Goal: Task Accomplishment & Management: Manage account settings

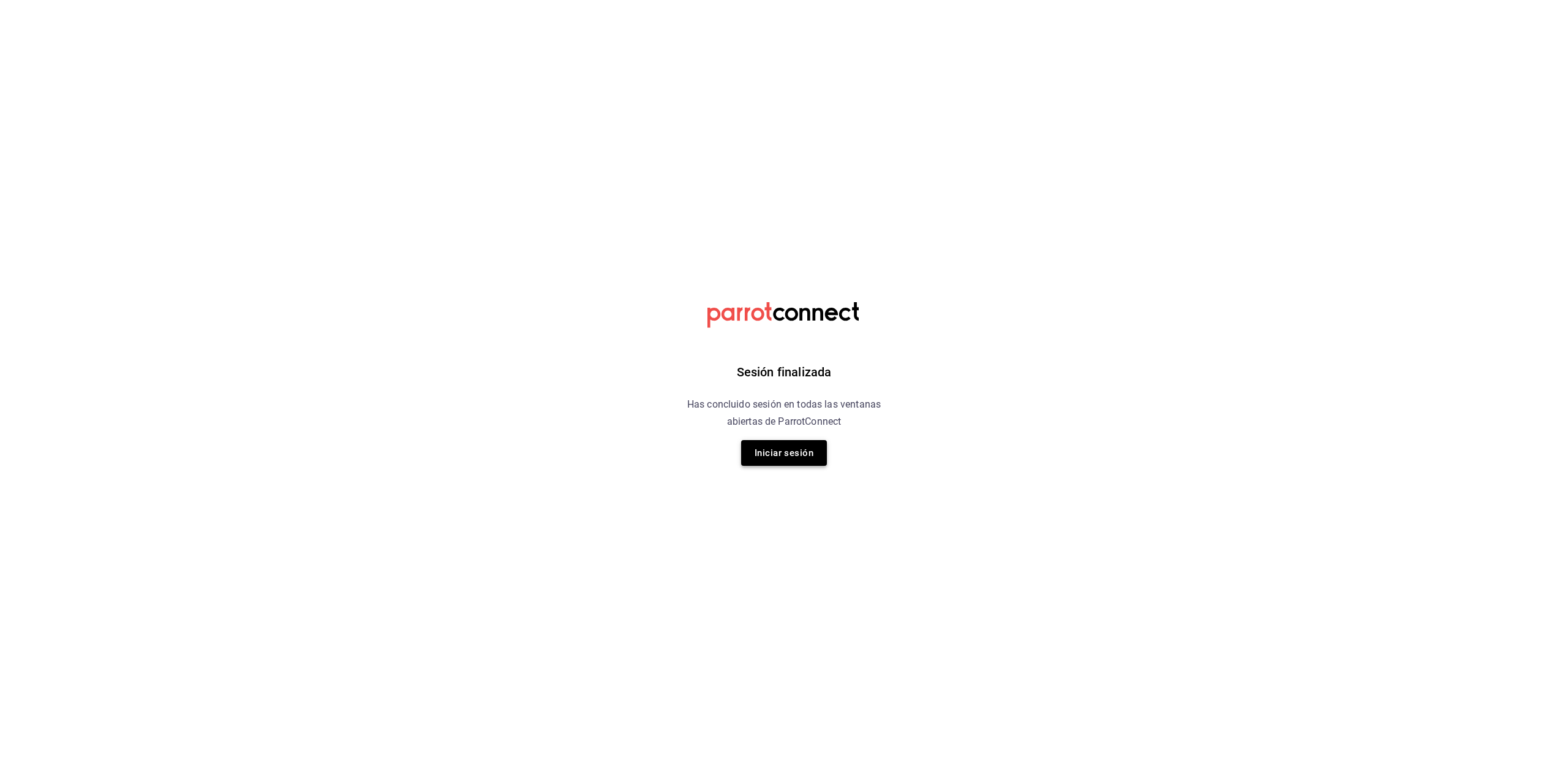
click at [804, 462] on button "Iniciar sesión" at bounding box center [784, 453] width 85 height 26
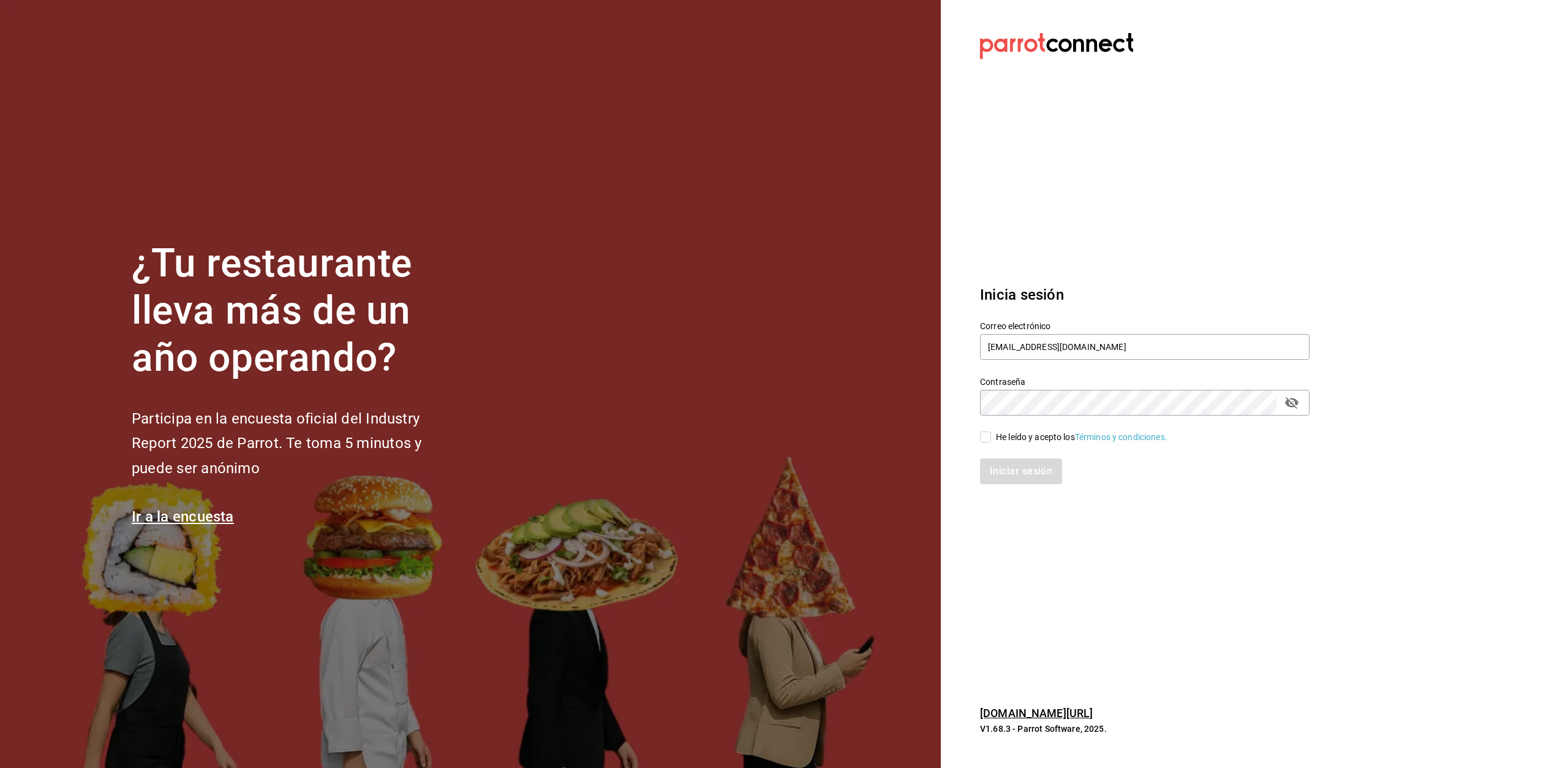
click at [986, 441] on input "He leído y acepto los Términos y condiciones." at bounding box center [985, 437] width 11 height 11
checkbox input "true"
click at [1010, 474] on button "Iniciar sesión" at bounding box center [1021, 471] width 83 height 26
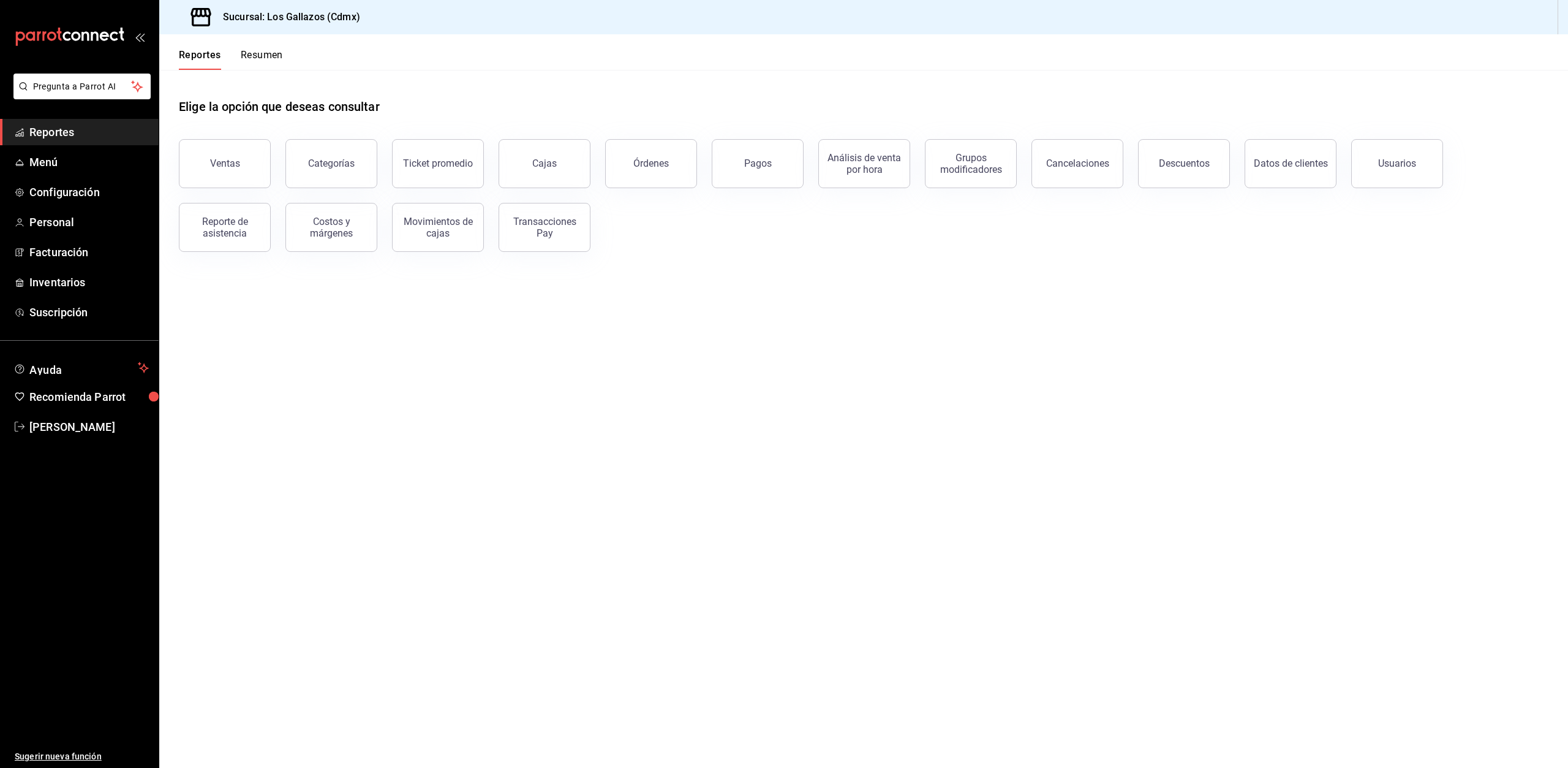
click at [644, 164] on div "Órdenes" at bounding box center [650, 163] width 36 height 12
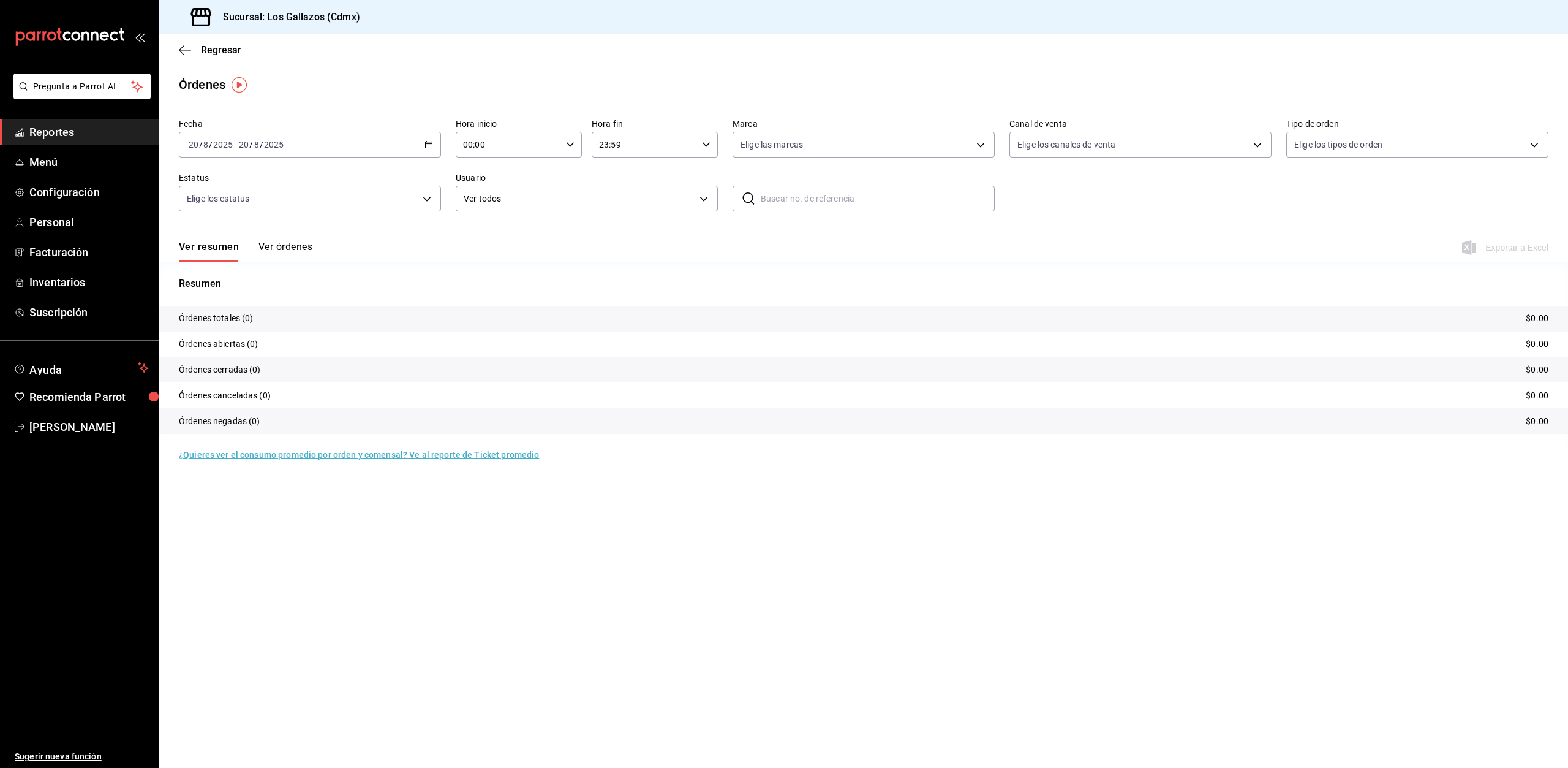
click at [431, 147] on icon "button" at bounding box center [429, 144] width 9 height 9
click at [227, 315] on span "Rango de fechas" at bounding box center [236, 319] width 95 height 13
click at [338, 309] on abbr "19" at bounding box center [342, 307] width 8 height 9
click at [277, 247] on button "Ver órdenes" at bounding box center [286, 251] width 54 height 21
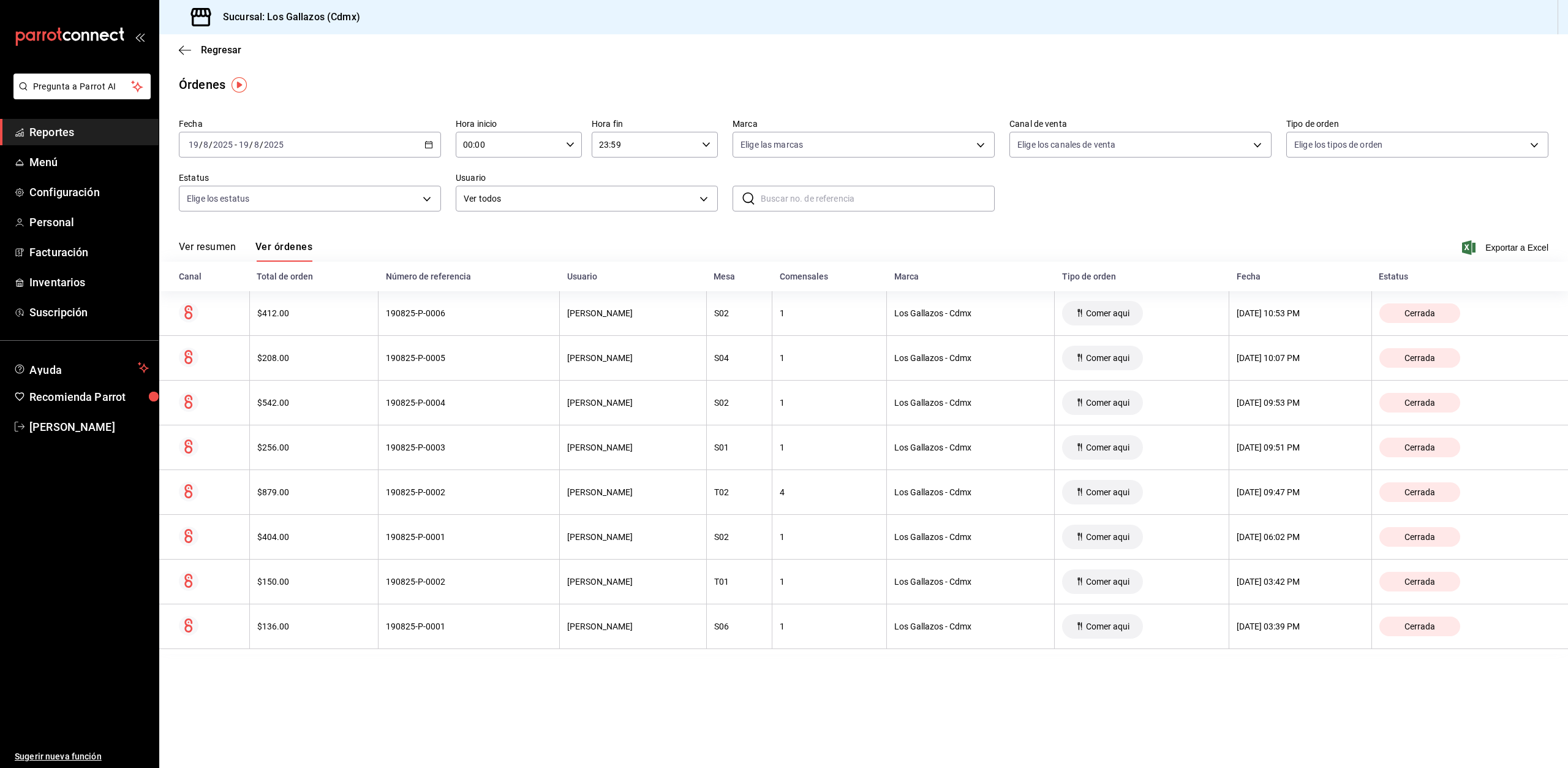
click at [196, 242] on button "Ver resumen" at bounding box center [207, 251] width 57 height 21
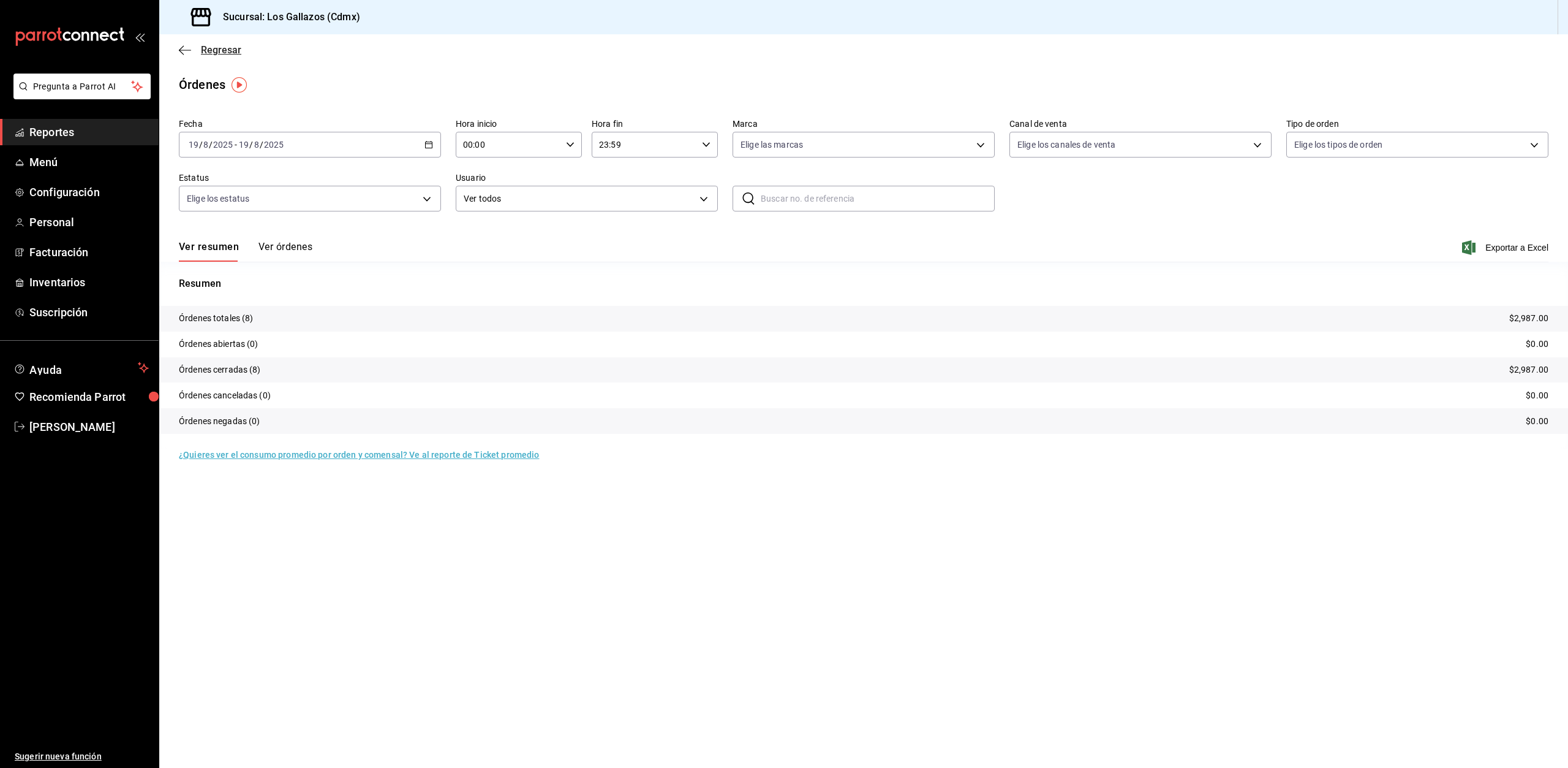
click at [183, 51] on icon "button" at bounding box center [184, 50] width 12 height 11
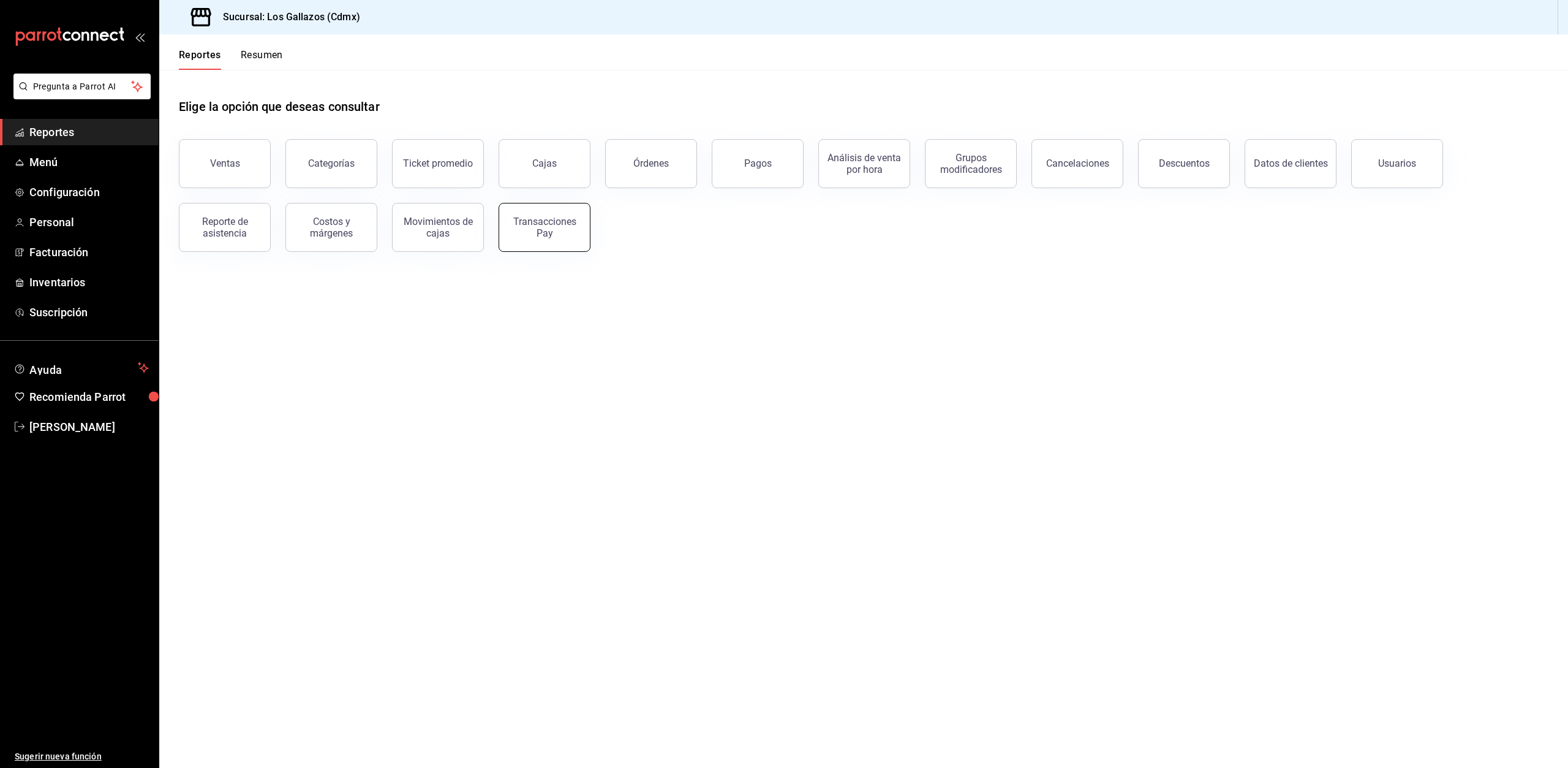
click at [559, 235] on div "Transacciones Pay" at bounding box center [544, 227] width 76 height 23
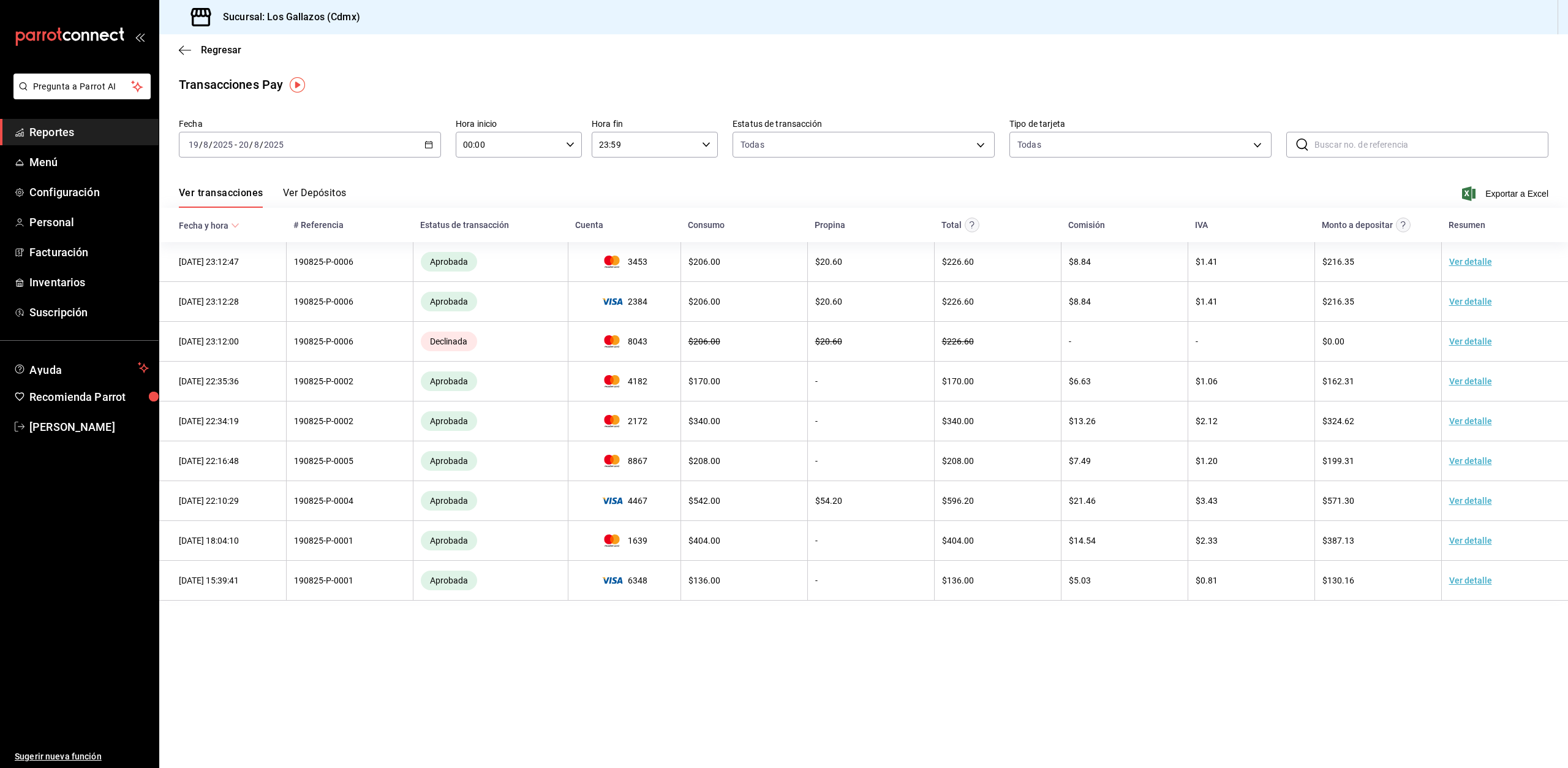
drag, startPoint x: 430, startPoint y: 145, endPoint x: 421, endPoint y: 157, distance: 15.0
click at [429, 144] on icon "button" at bounding box center [429, 144] width 9 height 9
click at [236, 318] on span "Rango de fechas" at bounding box center [236, 319] width 95 height 13
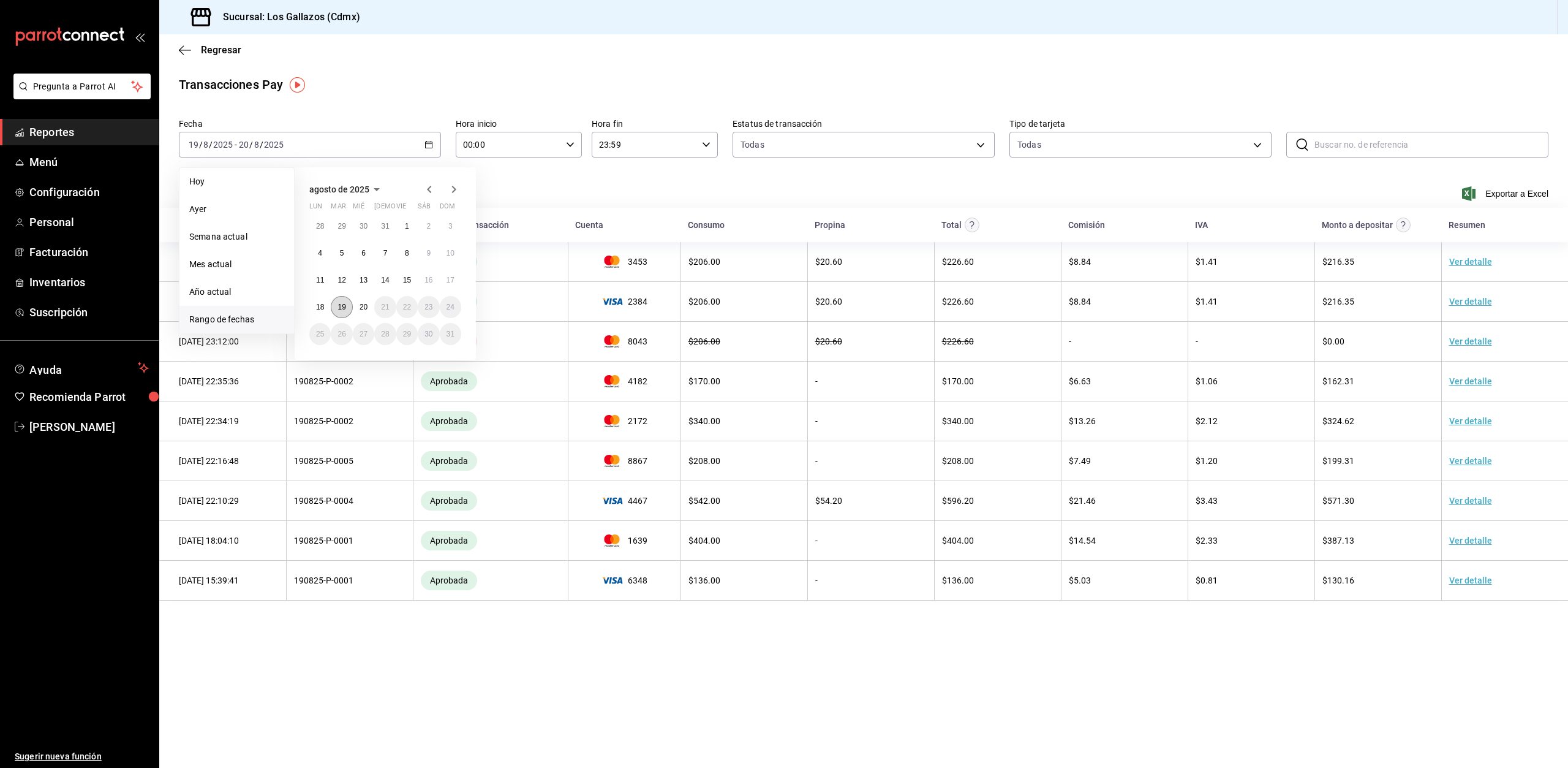
click at [344, 311] on button "19" at bounding box center [341, 307] width 22 height 22
